Goal: Task Accomplishment & Management: Use online tool/utility

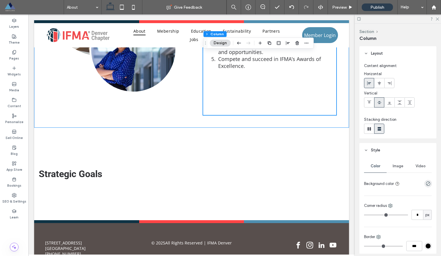
scroll to position [501, 0]
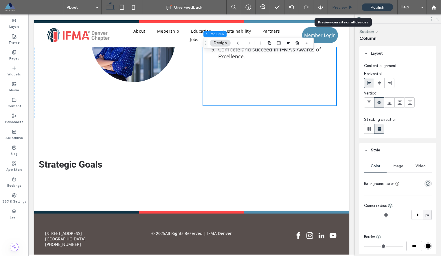
click at [340, 8] on span "Preview" at bounding box center [339, 7] width 14 height 5
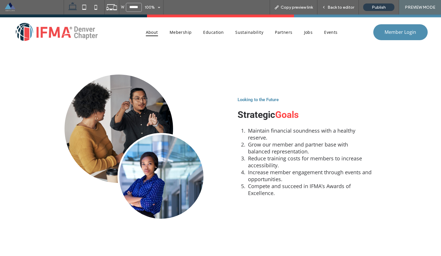
scroll to position [375, 0]
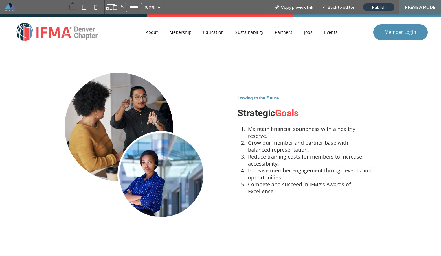
click at [131, 100] on link at bounding box center [118, 127] width 108 height 108
click at [341, 7] on span "Back to editor" at bounding box center [340, 7] width 27 height 5
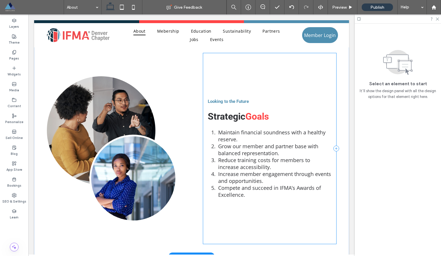
scroll to position [362, 0]
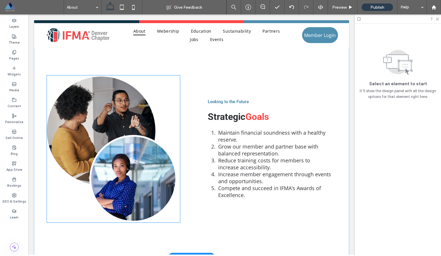
click at [82, 115] on link at bounding box center [101, 131] width 108 height 108
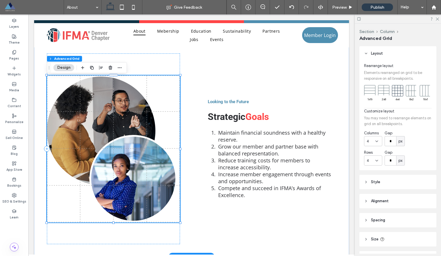
click at [99, 117] on link at bounding box center [101, 131] width 108 height 108
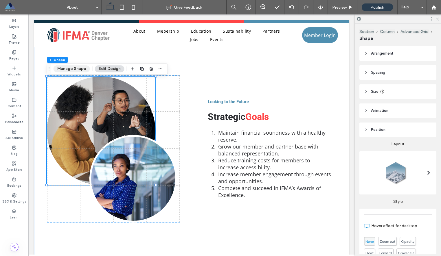
click at [80, 72] on button "Manage Shape" at bounding box center [71, 68] width 36 height 7
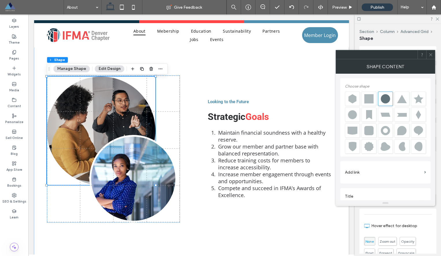
click at [436, 42] on div "Section Column Advanced Grid Shape Arrangement Alignment Order Spacing Padding …" at bounding box center [397, 140] width 86 height 232
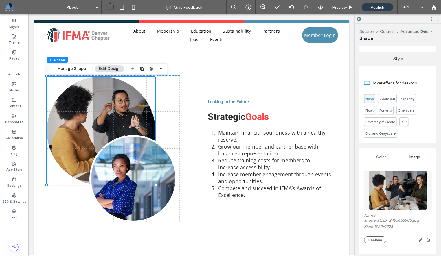
scroll to position [169, 0]
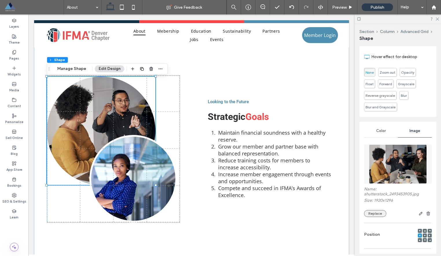
click at [370, 215] on button "Replace" at bounding box center [375, 213] width 22 height 7
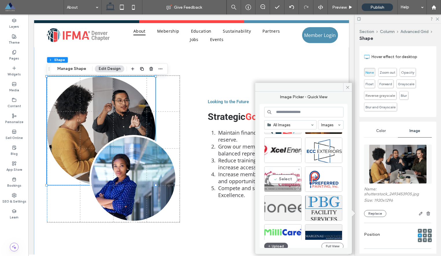
scroll to position [43, 0]
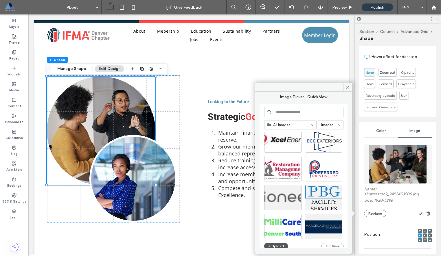
click at [272, 244] on button "Upload" at bounding box center [276, 246] width 24 height 7
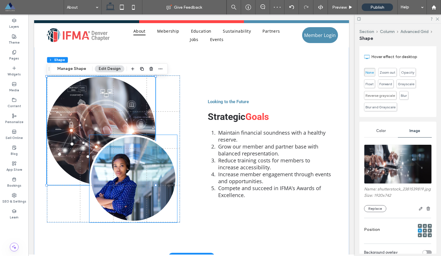
click at [150, 176] on link at bounding box center [133, 179] width 88 height 88
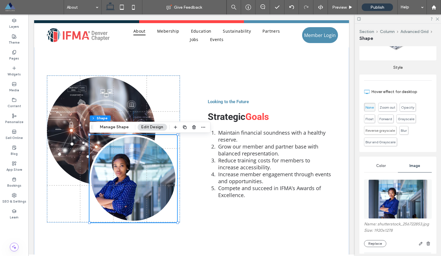
scroll to position [199, 0]
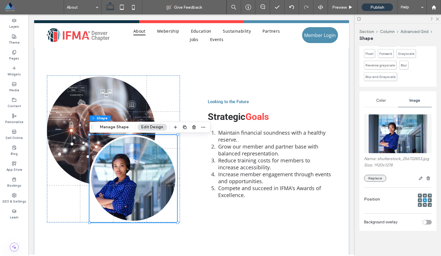
click at [377, 180] on button "Replace" at bounding box center [375, 178] width 22 height 7
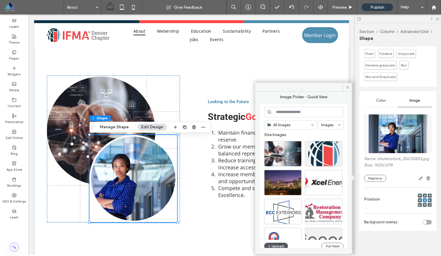
click at [278, 246] on button "Upload" at bounding box center [276, 246] width 24 height 7
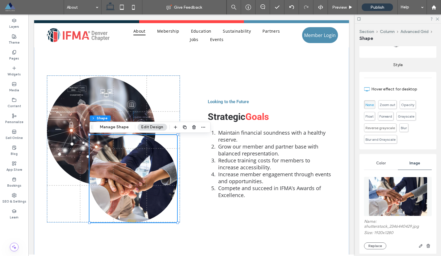
scroll to position [204, 0]
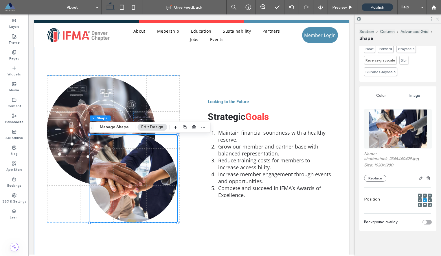
click at [385, 96] on div "Color" at bounding box center [381, 95] width 34 height 13
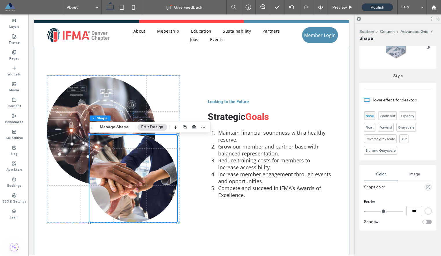
scroll to position [125, 0]
type input "*"
type input "***"
type input "*"
drag, startPoint x: 366, startPoint y: 209, endPoint x: 358, endPoint y: 209, distance: 8.7
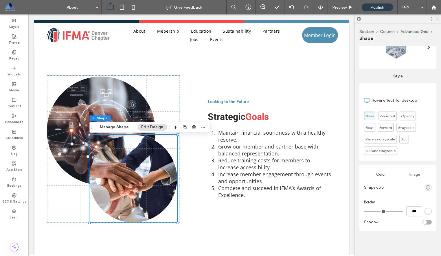
click at [358, 209] on div "Section Column Advanced Grid Shape Arrangement Alignment Order Spacing Padding …" at bounding box center [397, 140] width 86 height 232
click at [411, 214] on input "***" at bounding box center [414, 211] width 16 height 10
click at [428, 211] on icon "rgba(0, 0, 0, 0)" at bounding box center [427, 211] width 5 height 5
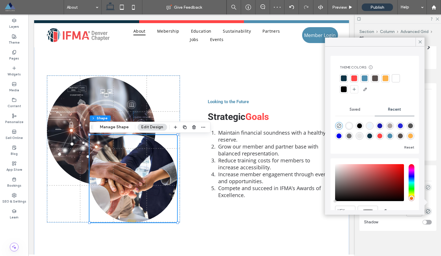
click at [348, 124] on div "rgba(255, 255, 255, 1)" at bounding box center [348, 125] width 5 height 5
type input "*******"
type input "***"
type input "****"
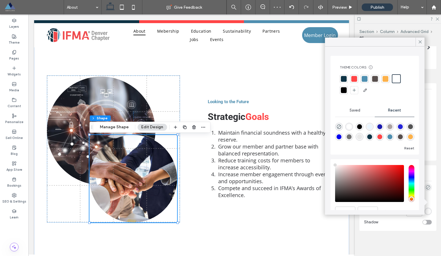
click at [397, 78] on div at bounding box center [396, 78] width 7 height 7
click at [404, 226] on section "Shadow" at bounding box center [398, 223] width 68 height 12
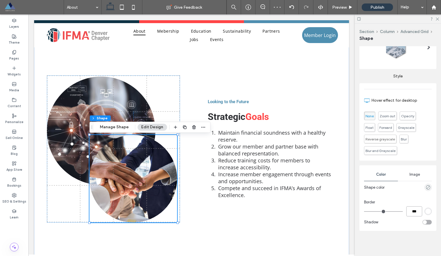
click at [411, 212] on input "***" at bounding box center [414, 211] width 16 height 10
type input "*"
type input "***"
click at [407, 226] on section "Shadow" at bounding box center [398, 223] width 68 height 12
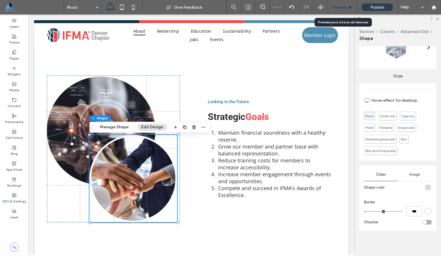
click at [338, 8] on span "Preview" at bounding box center [339, 7] width 14 height 5
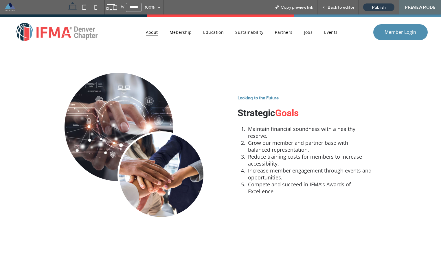
scroll to position [376, 0]
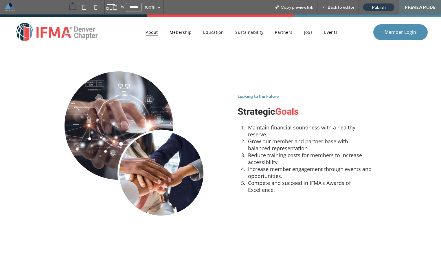
click at [10, 6] on span at bounding box center [33, 7] width 59 height 12
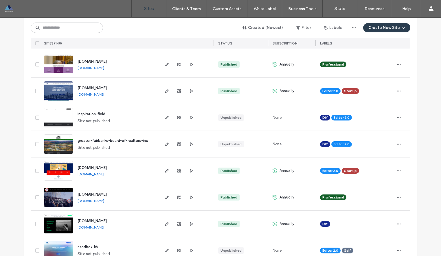
scroll to position [264, 0]
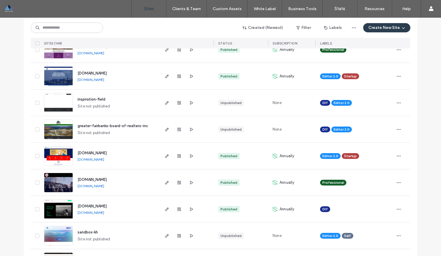
click at [97, 153] on span "www.texasaudiology.org" at bounding box center [91, 153] width 29 height 4
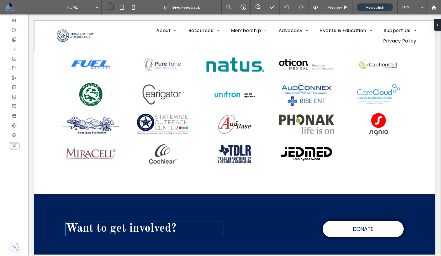
scroll to position [1044, 0]
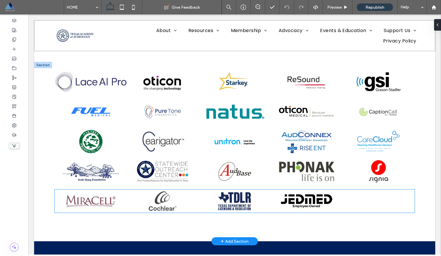
click at [188, 205] on link at bounding box center [163, 201] width 72 height 23
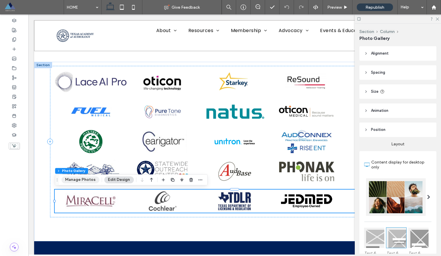
click at [75, 181] on button "Manage Photos" at bounding box center [80, 179] width 38 height 7
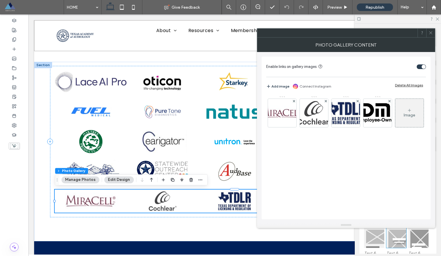
click at [408, 111] on icon at bounding box center [409, 110] width 5 height 5
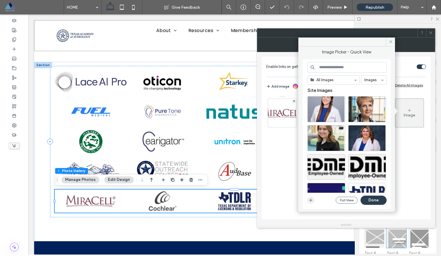
click at [311, 201] on use "button" at bounding box center [310, 200] width 3 height 3
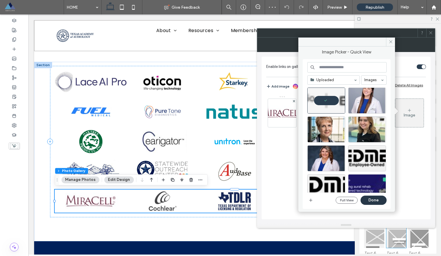
click at [371, 201] on button "Done" at bounding box center [373, 200] width 26 height 9
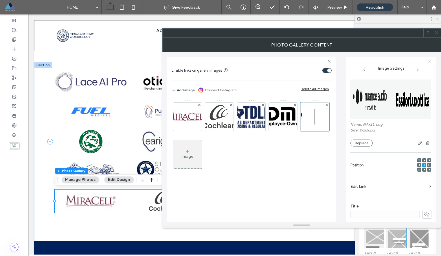
click at [371, 187] on label "Edit Link" at bounding box center [388, 186] width 77 height 11
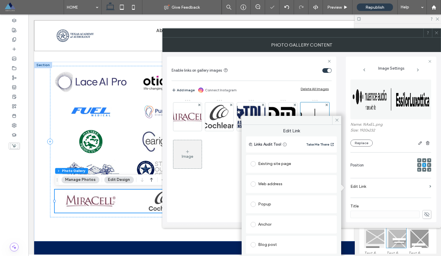
click at [292, 186] on div "Web address" at bounding box center [291, 184] width 82 height 9
click at [284, 194] on input "url" at bounding box center [291, 196] width 82 height 8
paste input "**********"
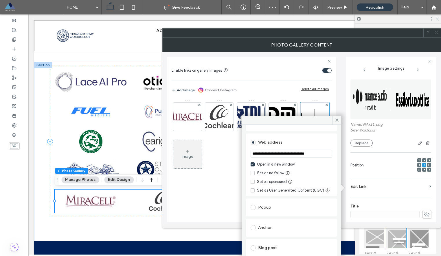
scroll to position [74, 0]
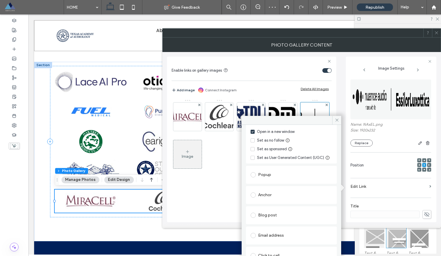
type input "**********"
click at [251, 148] on span at bounding box center [252, 149] width 4 height 4
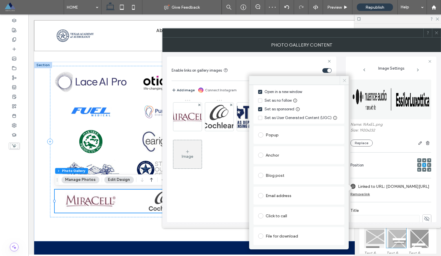
click at [346, 80] on icon at bounding box center [344, 80] width 4 height 4
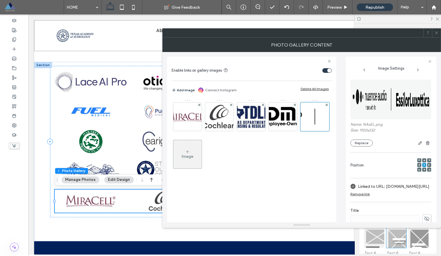
click at [437, 35] on span at bounding box center [436, 33] width 4 height 9
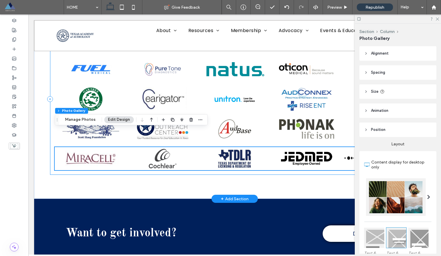
scroll to position [1118, 0]
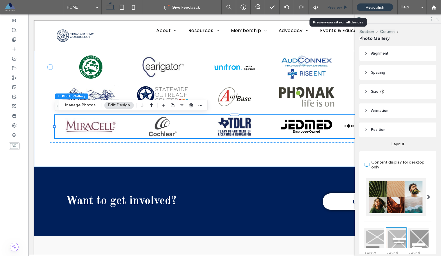
click at [337, 5] on span "Preview" at bounding box center [334, 7] width 14 height 5
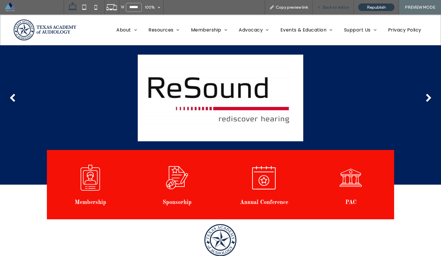
click at [334, 5] on span "Back to editor" at bounding box center [335, 7] width 27 height 5
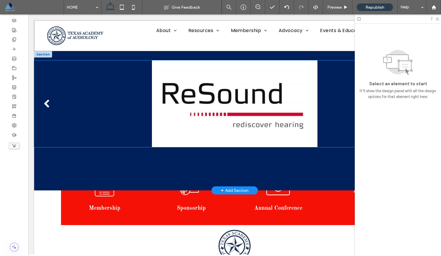
click at [334, 99] on div at bounding box center [234, 107] width 401 height 59
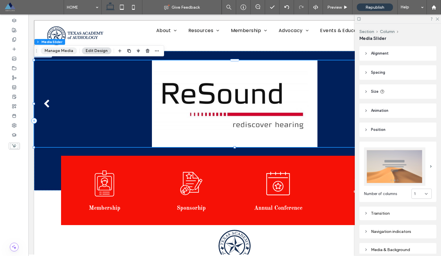
click at [61, 51] on button "Manage Media" at bounding box center [59, 50] width 36 height 7
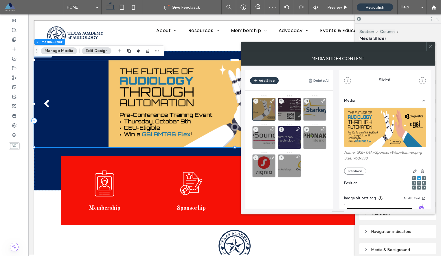
click at [313, 164] on div "1 2 3 4 5 6 7 8" at bounding box center [292, 136] width 81 height 83
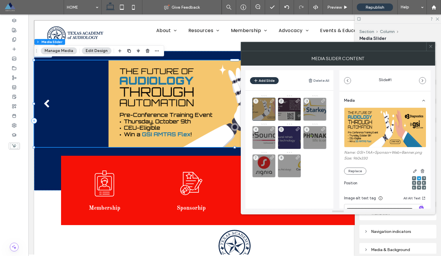
click at [260, 81] on button "Add Slide" at bounding box center [264, 80] width 29 height 7
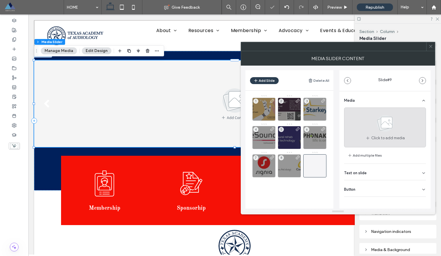
click at [383, 126] on use at bounding box center [384, 123] width 17 height 17
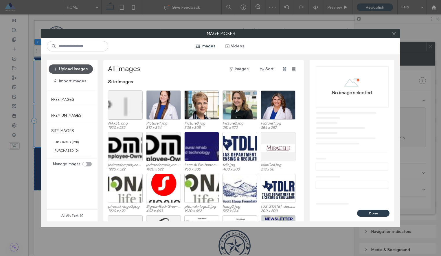
click at [74, 67] on button "Upload Images" at bounding box center [71, 68] width 44 height 9
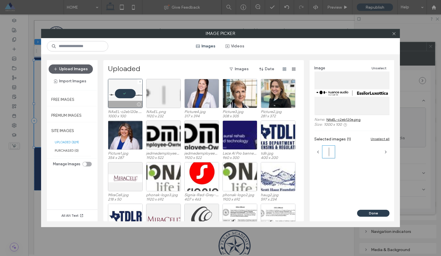
click at [124, 93] on div at bounding box center [125, 93] width 35 height 29
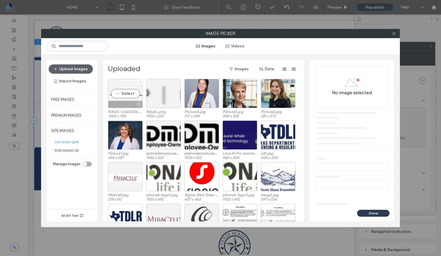
click at [125, 90] on div "Select" at bounding box center [125, 93] width 35 height 29
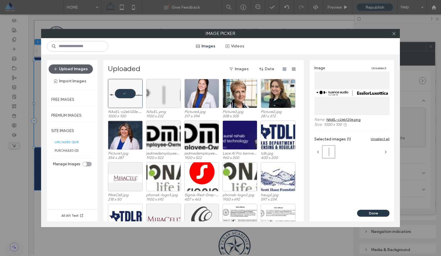
click at [379, 213] on button "Done" at bounding box center [373, 213] width 32 height 7
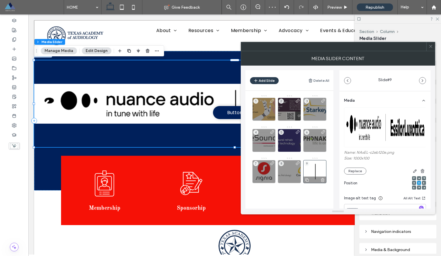
click at [316, 166] on div "9" at bounding box center [314, 171] width 23 height 23
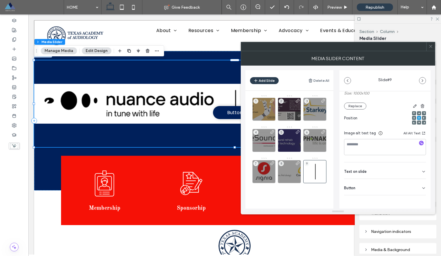
scroll to position [66, 0]
click at [385, 182] on div "Button" at bounding box center [385, 187] width 82 height 16
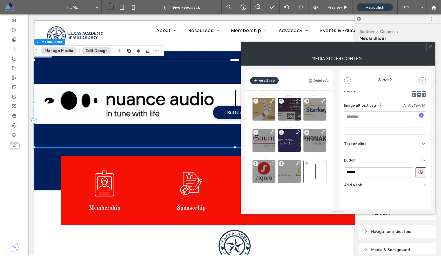
click at [418, 174] on icon at bounding box center [420, 172] width 5 height 5
click at [368, 184] on label "Add a link" at bounding box center [383, 185] width 78 height 11
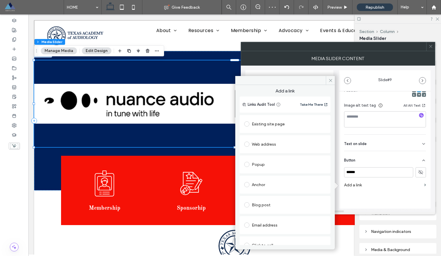
click at [273, 143] on div "Web address" at bounding box center [285, 144] width 82 height 9
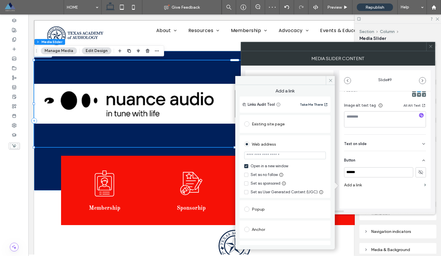
click at [265, 155] on input "url" at bounding box center [285, 156] width 82 height 8
paste input "**********"
type input "**********"
click at [243, 183] on div "**********" at bounding box center [284, 166] width 91 height 63
click at [244, 183] on span at bounding box center [246, 184] width 4 height 4
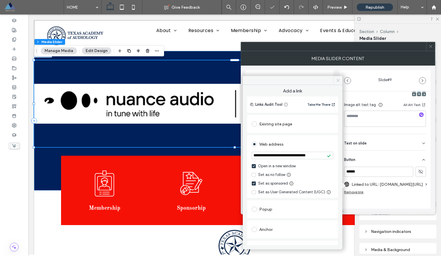
click at [339, 78] on icon at bounding box center [338, 80] width 4 height 4
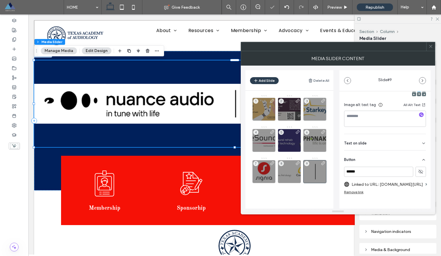
click at [431, 49] on span at bounding box center [430, 46] width 4 height 9
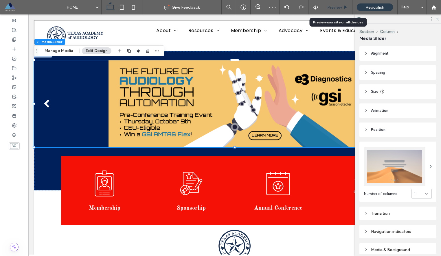
click at [336, 9] on span "Preview" at bounding box center [334, 7] width 14 height 5
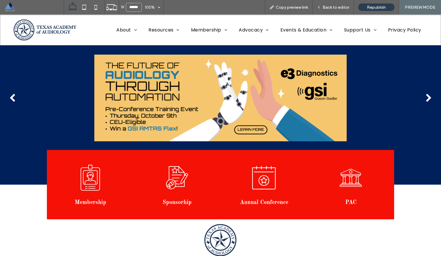
click at [429, 97] on div "next" at bounding box center [428, 98] width 6 height 9
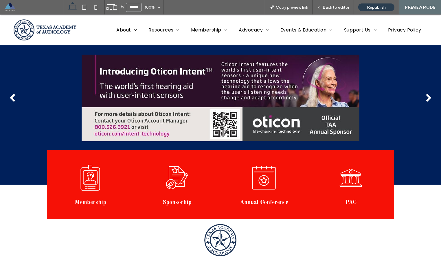
click at [429, 97] on div "next" at bounding box center [428, 98] width 6 height 9
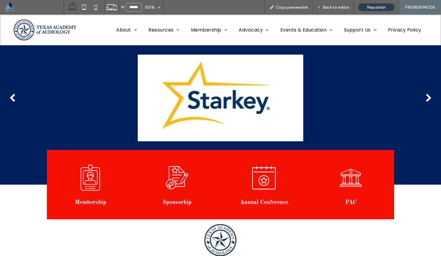
click at [429, 97] on div "next" at bounding box center [428, 98] width 6 height 9
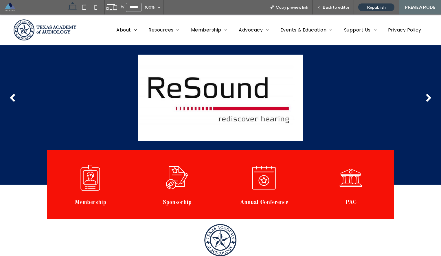
click at [429, 97] on div "next" at bounding box center [428, 98] width 6 height 9
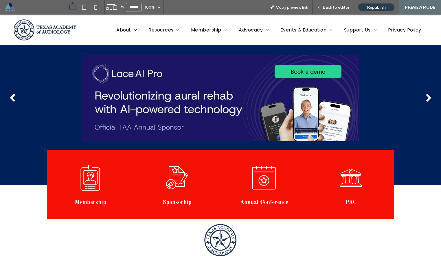
click at [429, 97] on div "next" at bounding box center [428, 98] width 6 height 9
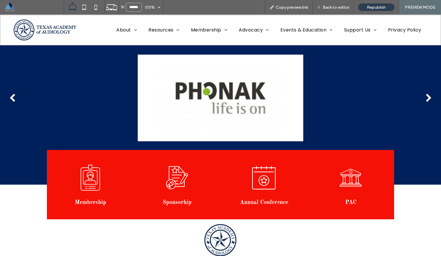
click at [429, 97] on div "next" at bounding box center [428, 98] width 6 height 9
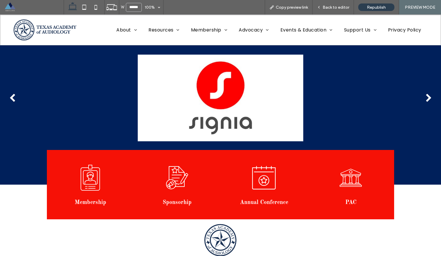
click at [429, 97] on div "next" at bounding box center [428, 98] width 6 height 9
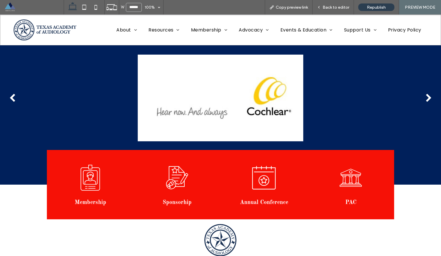
click at [429, 97] on div "next" at bounding box center [428, 98] width 6 height 9
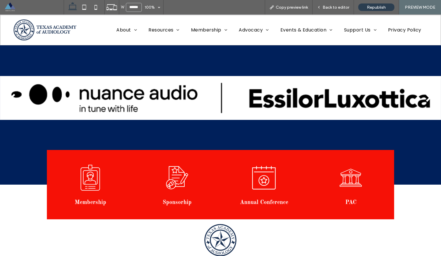
click at [429, 97] on div "next" at bounding box center [428, 98] width 6 height 9
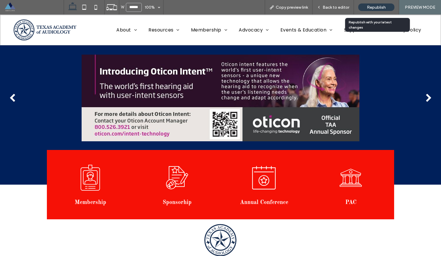
click at [372, 6] on span "Republish" at bounding box center [376, 7] width 19 height 5
